Goal: Find specific page/section: Find specific page/section

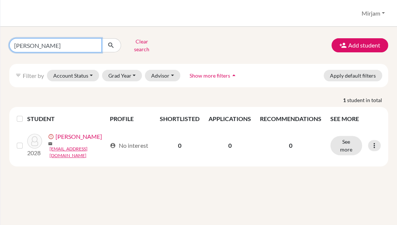
drag, startPoint x: 32, startPoint y: 42, endPoint x: 4, endPoint y: 44, distance: 28.3
click at [4, 44] on div "[PERSON_NAME] search" at bounding box center [69, 45] width 130 height 19
type input "thijn"
click button "submit" at bounding box center [111, 45] width 20 height 14
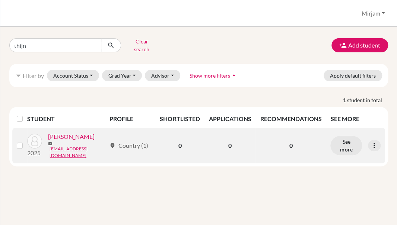
click at [66, 136] on link "[PERSON_NAME]" at bounding box center [71, 136] width 47 height 9
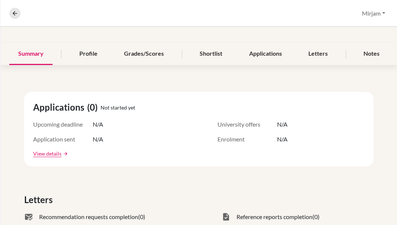
scroll to position [31, 0]
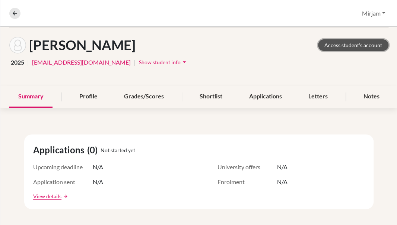
click at [355, 43] on link "Access student's account" at bounding box center [353, 45] width 70 height 12
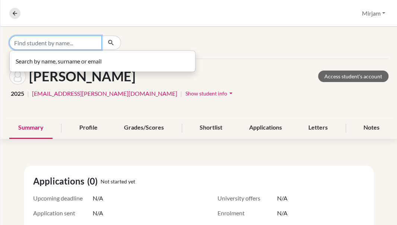
click at [45, 47] on input "Find student by name..." at bounding box center [55, 43] width 92 height 14
type input "nicolas"
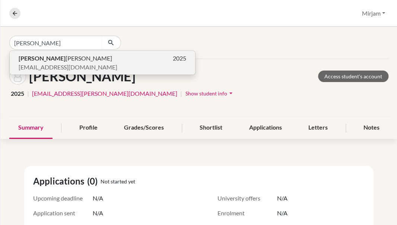
click at [59, 57] on span "Nicolas Torres Malpica" at bounding box center [65, 58] width 93 height 9
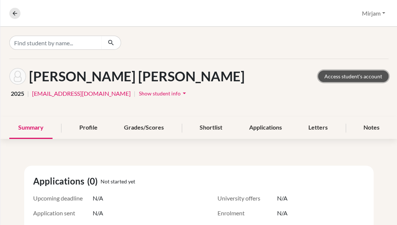
click at [359, 76] on link "Access student's account" at bounding box center [353, 77] width 70 height 12
